Goal: Information Seeking & Learning: Check status

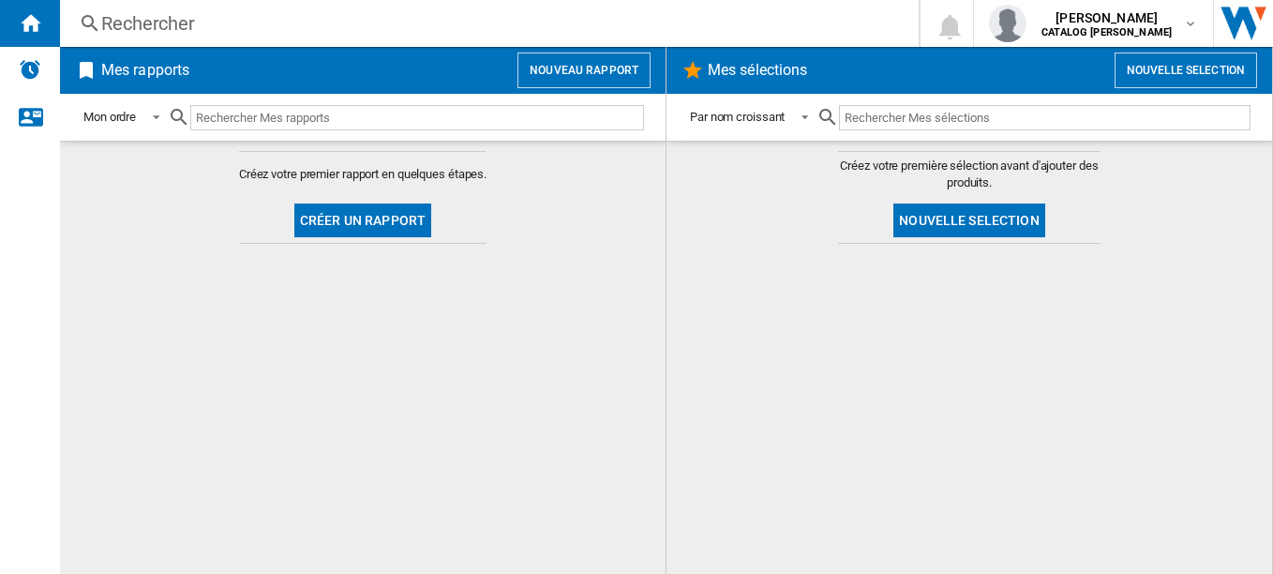
click at [353, 23] on div "Rechercher" at bounding box center [485, 23] width 769 height 26
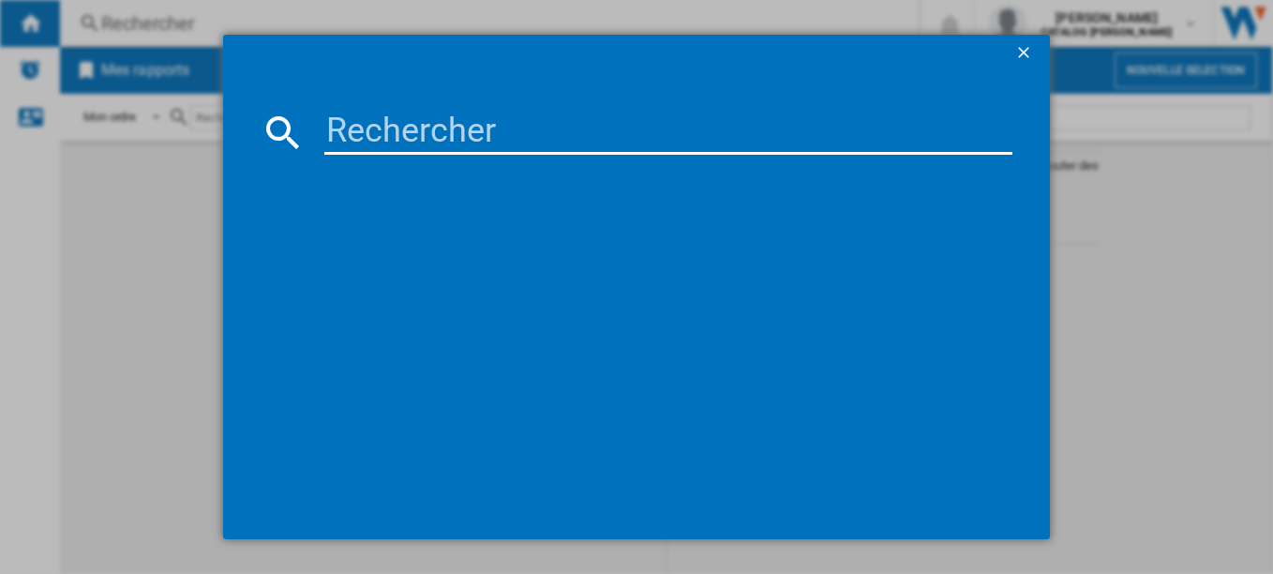
click at [293, 29] on div at bounding box center [636, 287] width 1273 height 574
click at [368, 125] on input at bounding box center [668, 132] width 689 height 45
paste input "SPI9362B"
type input "SPI9362B"
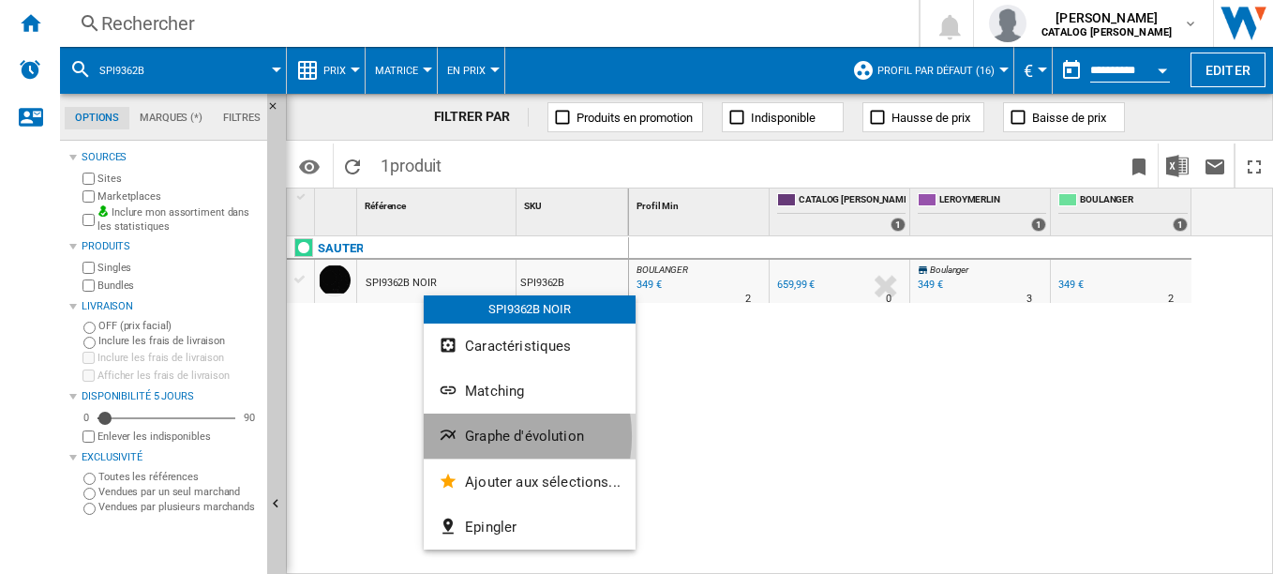
click at [488, 436] on span "Graphe d'évolution" at bounding box center [524, 436] width 119 height 17
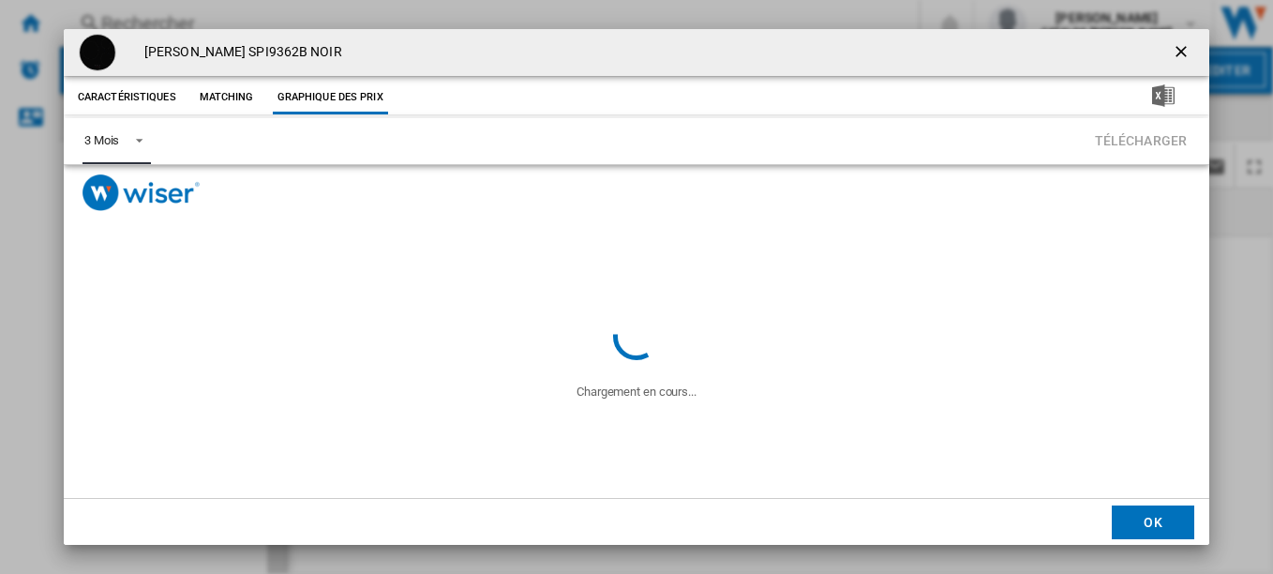
click at [126, 128] on md-select-value "3 Mois" at bounding box center [117, 141] width 68 height 46
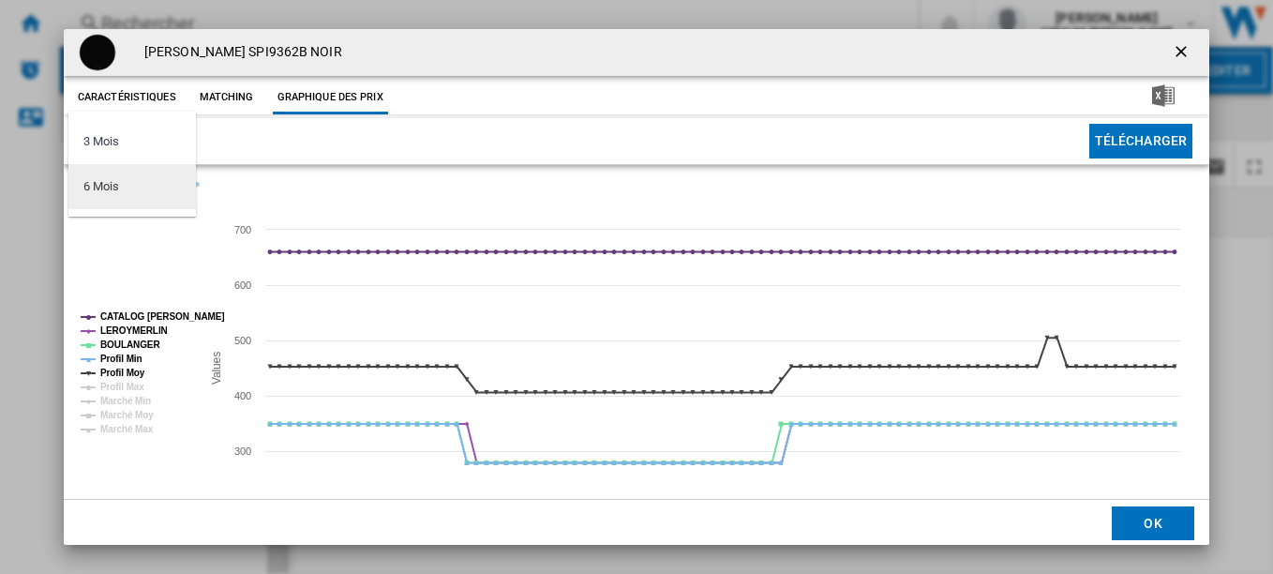
click at [126, 186] on md-option "6 Mois" at bounding box center [132, 186] width 128 height 45
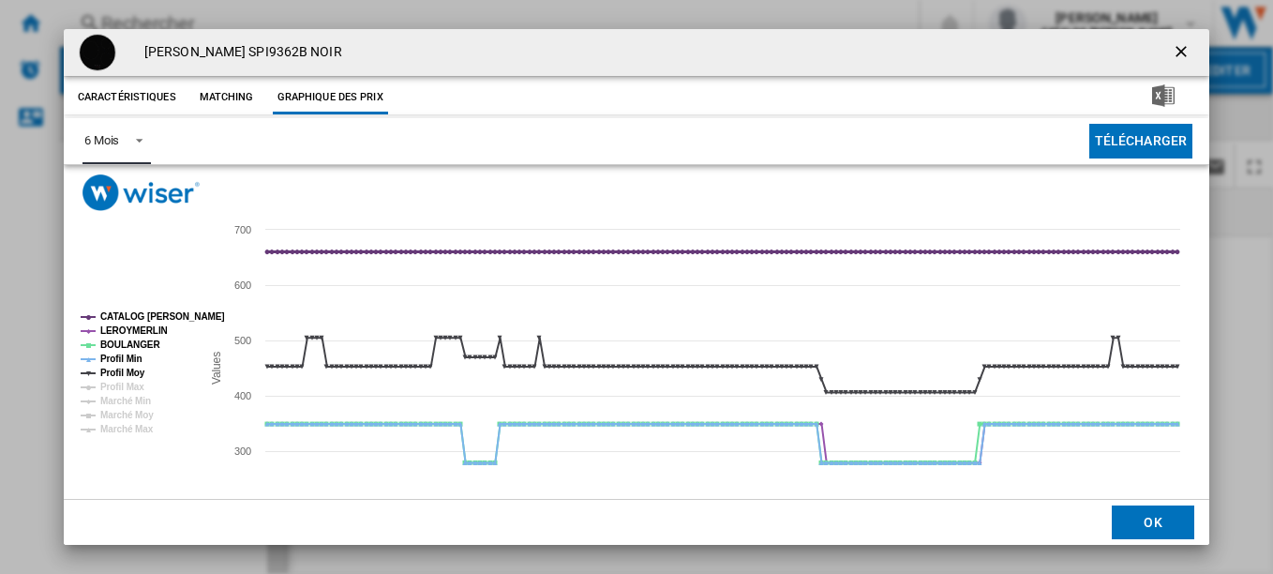
click at [138, 312] on tspan "CATALOG [PERSON_NAME]" at bounding box center [162, 316] width 125 height 10
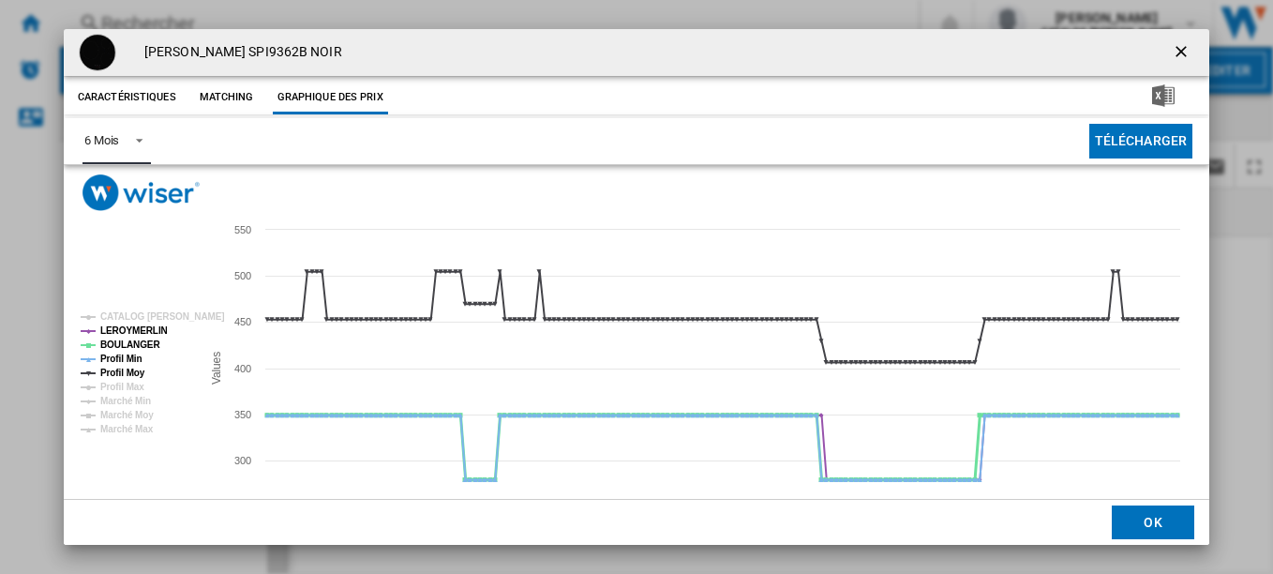
click at [138, 347] on tspan "BOULANGER" at bounding box center [130, 344] width 60 height 10
click at [123, 342] on tspan "BOULANGER" at bounding box center [130, 344] width 60 height 10
click at [138, 330] on tspan "LEROYMERLIN" at bounding box center [134, 330] width 68 height 10
click at [130, 358] on tspan "Profil Min" at bounding box center [121, 358] width 42 height 10
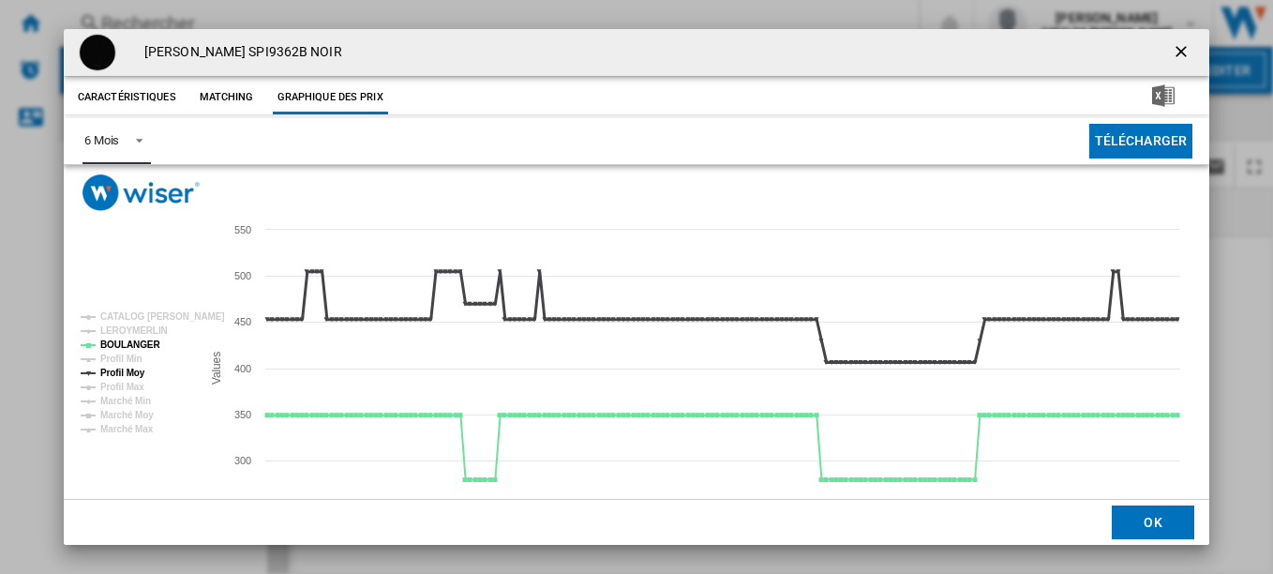
click at [127, 368] on tspan "Profil Moy" at bounding box center [122, 373] width 45 height 10
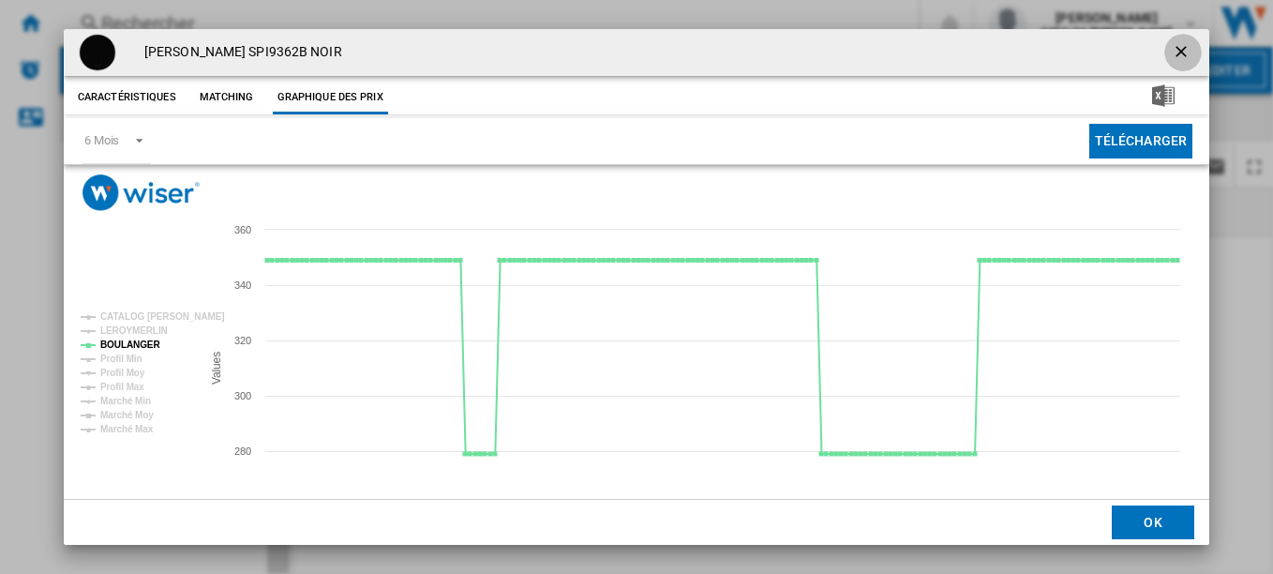
click at [1166, 40] on button "Product popup" at bounding box center [1184, 53] width 38 height 38
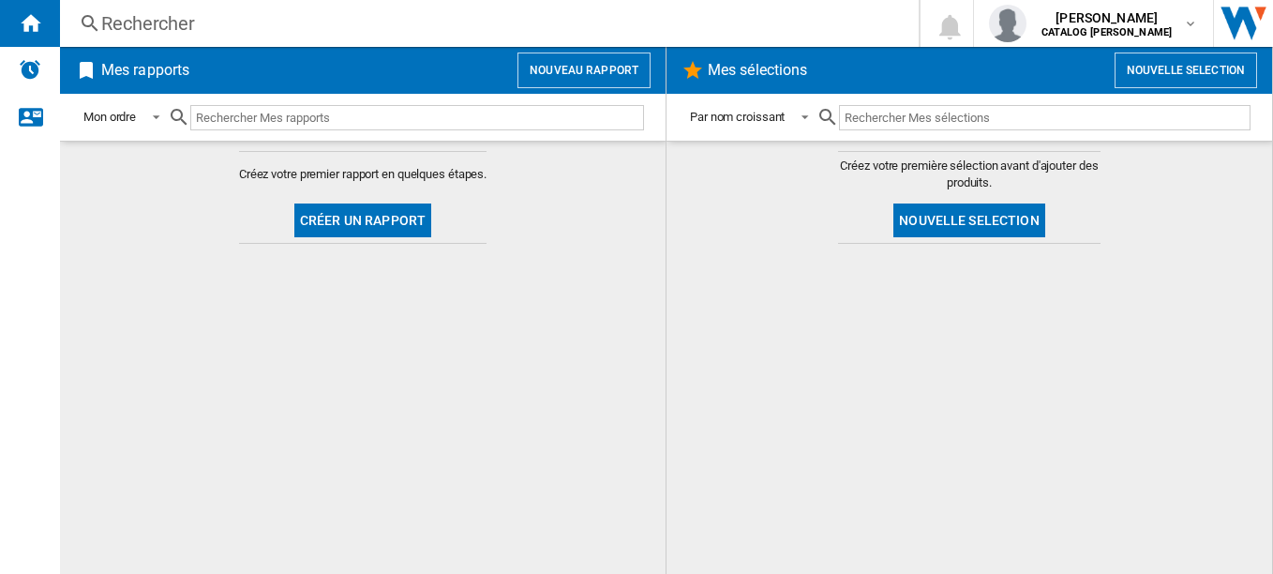
click at [410, 23] on div "Rechercher" at bounding box center [485, 23] width 769 height 26
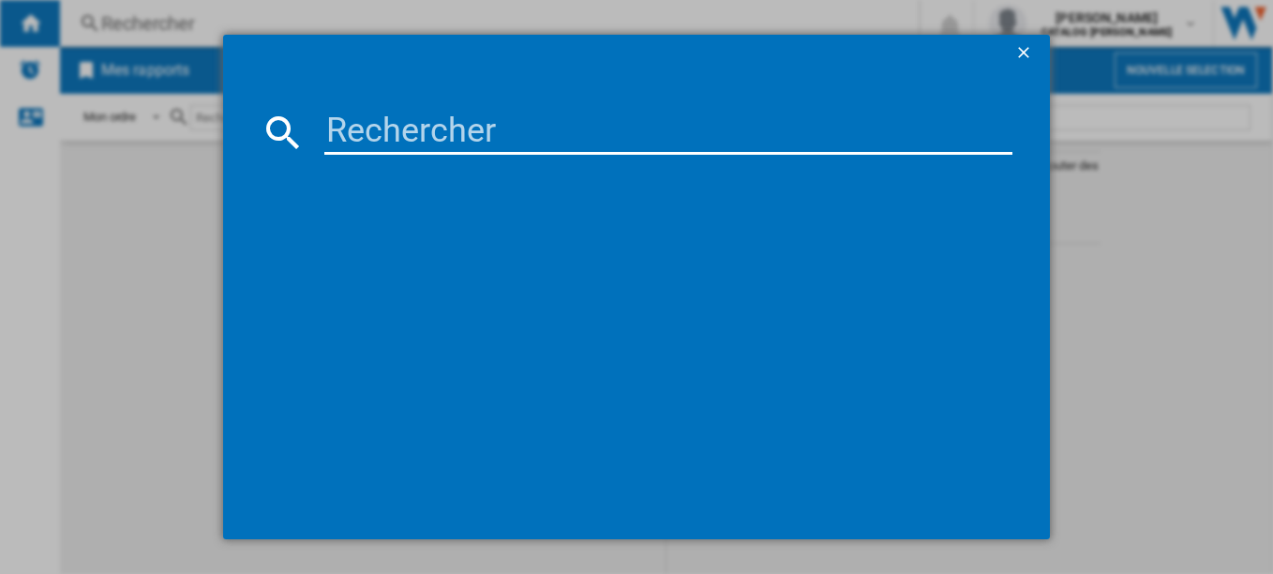
click at [396, 120] on input at bounding box center [668, 132] width 689 height 45
paste input "EIB60320CK"
type input "EIB60320CK"
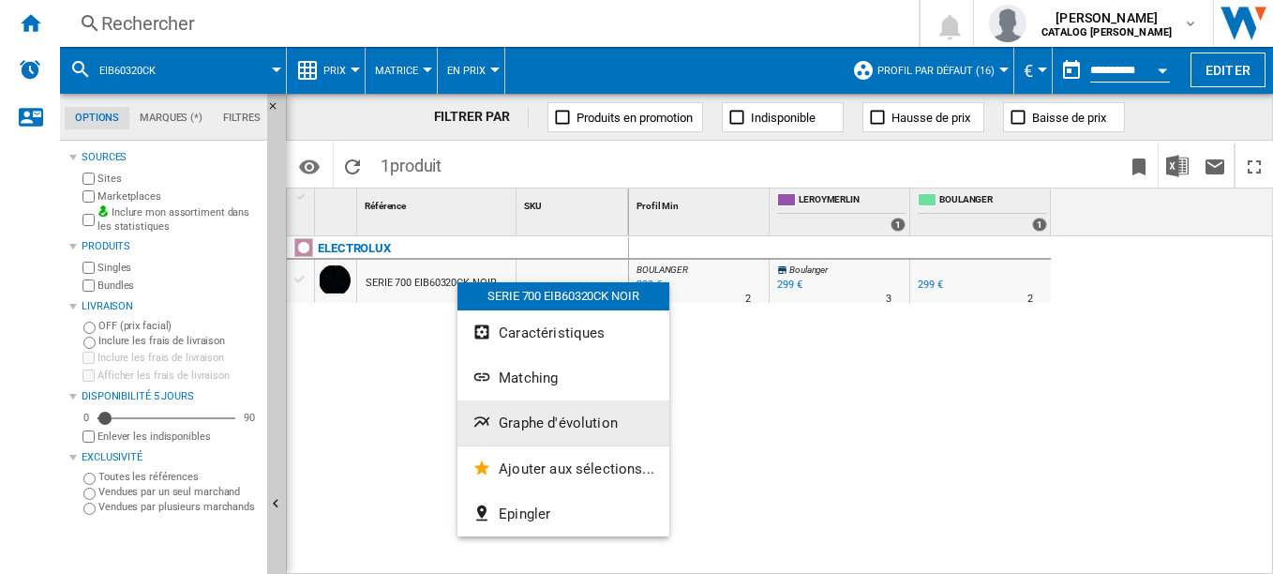
click at [519, 419] on span "Graphe d'évolution" at bounding box center [558, 422] width 119 height 17
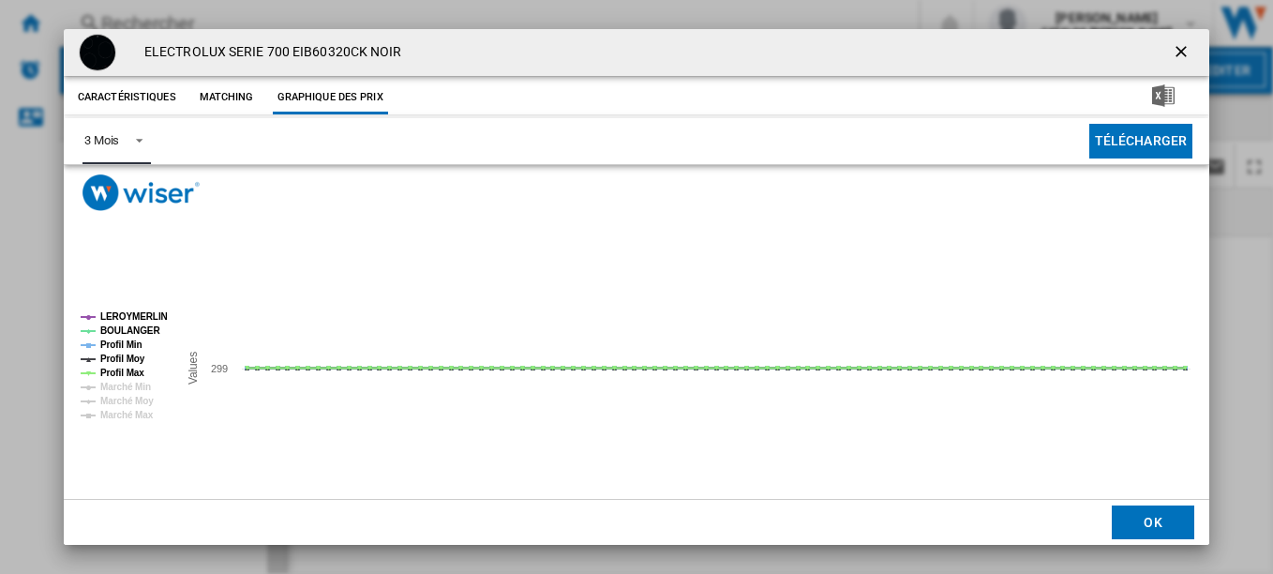
click at [128, 144] on span "Product popup" at bounding box center [134, 138] width 23 height 17
click at [120, 184] on md-option "6 Mois" at bounding box center [132, 186] width 128 height 45
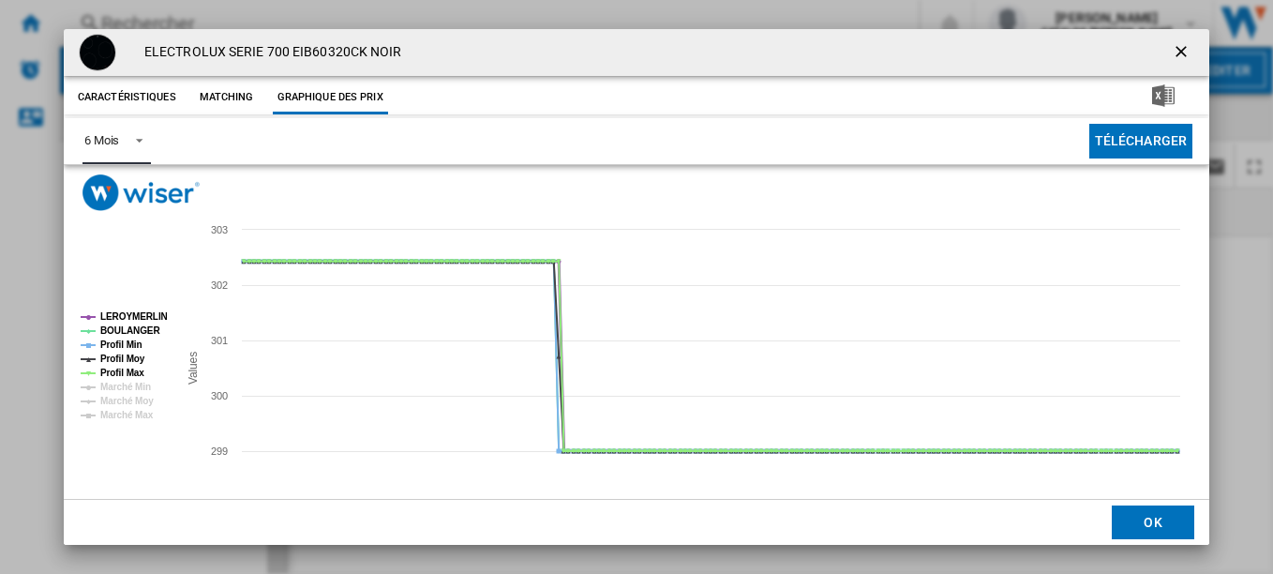
click at [134, 311] on tspan "LEROYMERLIN" at bounding box center [134, 316] width 68 height 10
click at [127, 339] on tspan "Profil Min" at bounding box center [121, 344] width 42 height 10
click at [125, 361] on tspan "Profil Moy" at bounding box center [122, 358] width 45 height 10
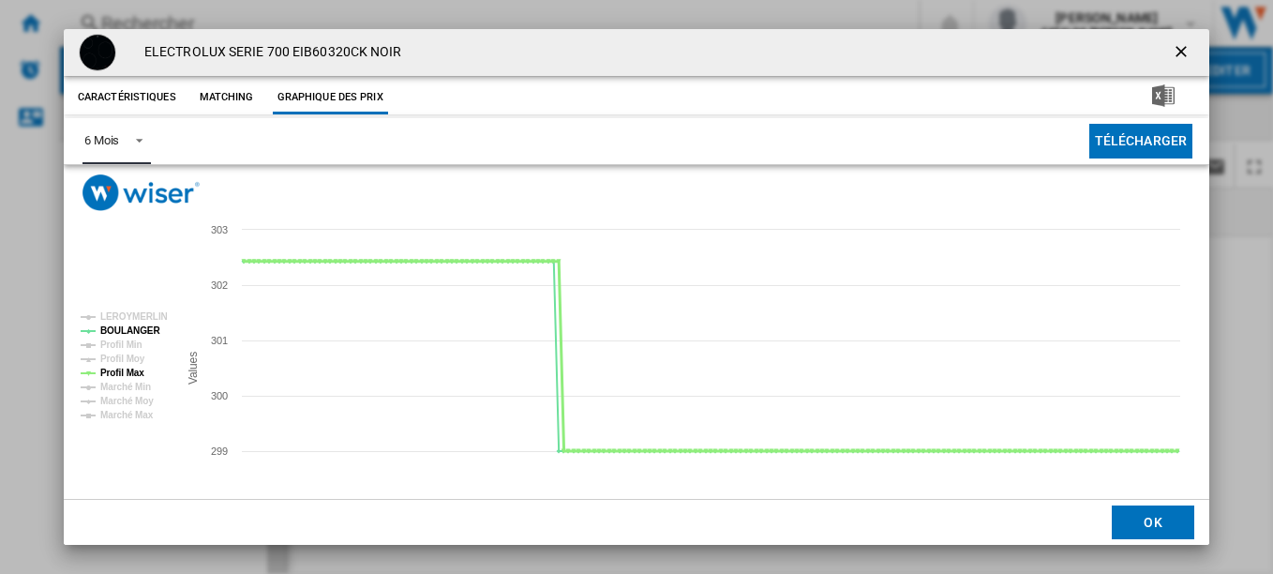
click at [125, 369] on tspan "Profil Max" at bounding box center [122, 373] width 44 height 10
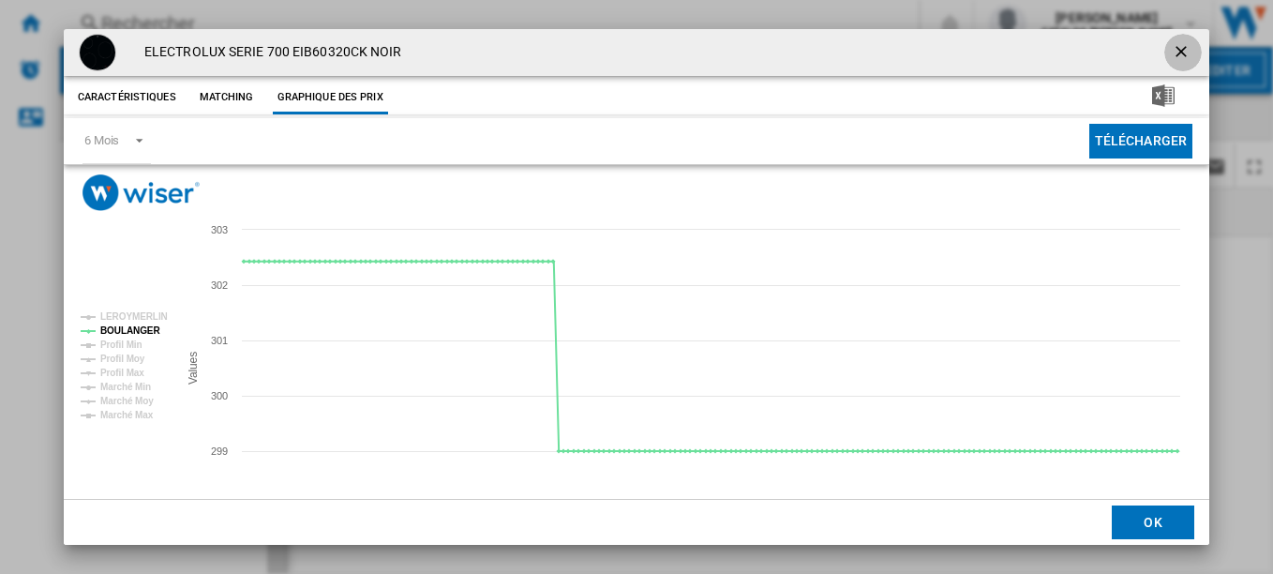
click at [1184, 43] on ng-md-icon "getI18NText('BUTTONS.CLOSE_DIALOG')" at bounding box center [1183, 53] width 23 height 23
